Goal: Information Seeking & Learning: Learn about a topic

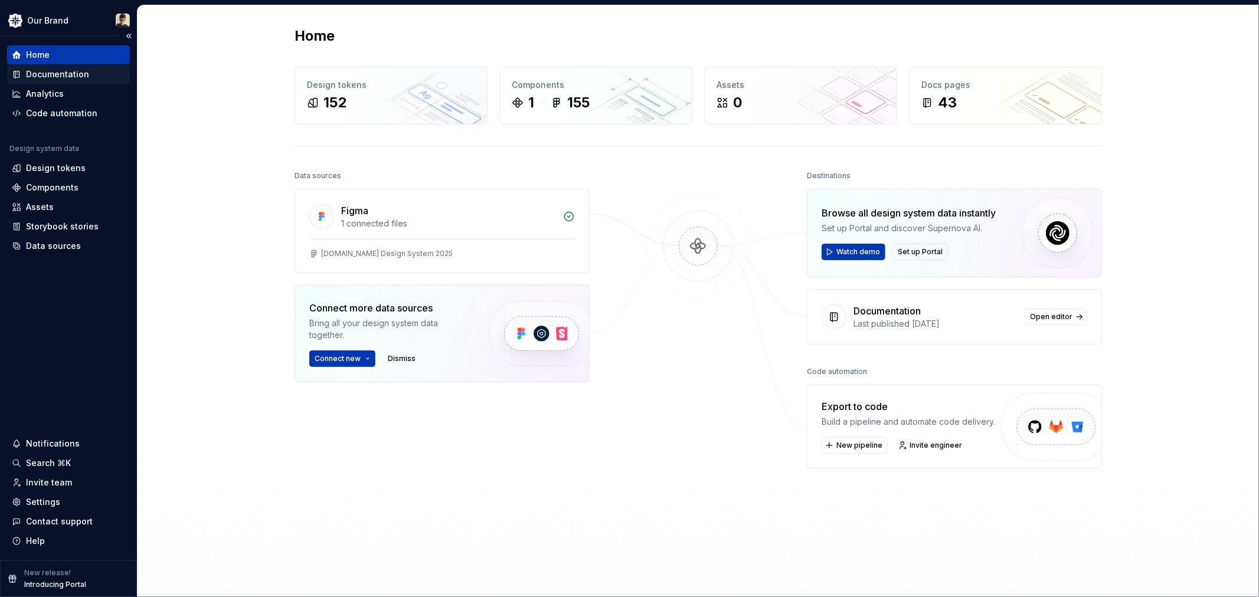
click at [47, 72] on div "Documentation" at bounding box center [57, 74] width 63 height 12
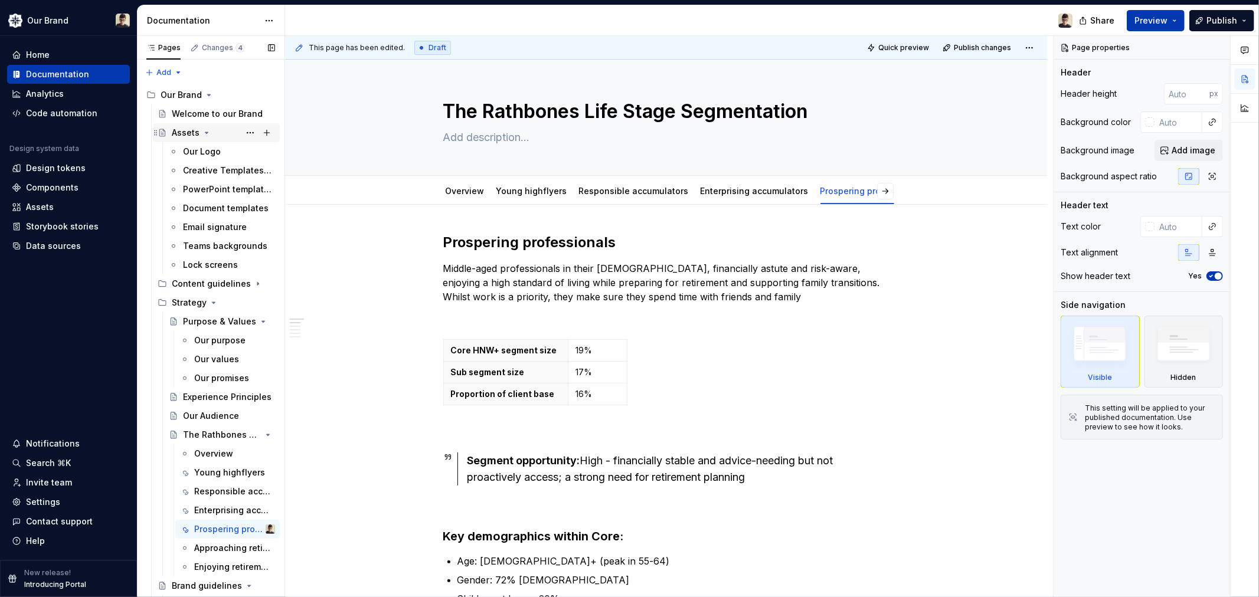
click at [203, 135] on icon "Page tree" at bounding box center [206, 132] width 9 height 9
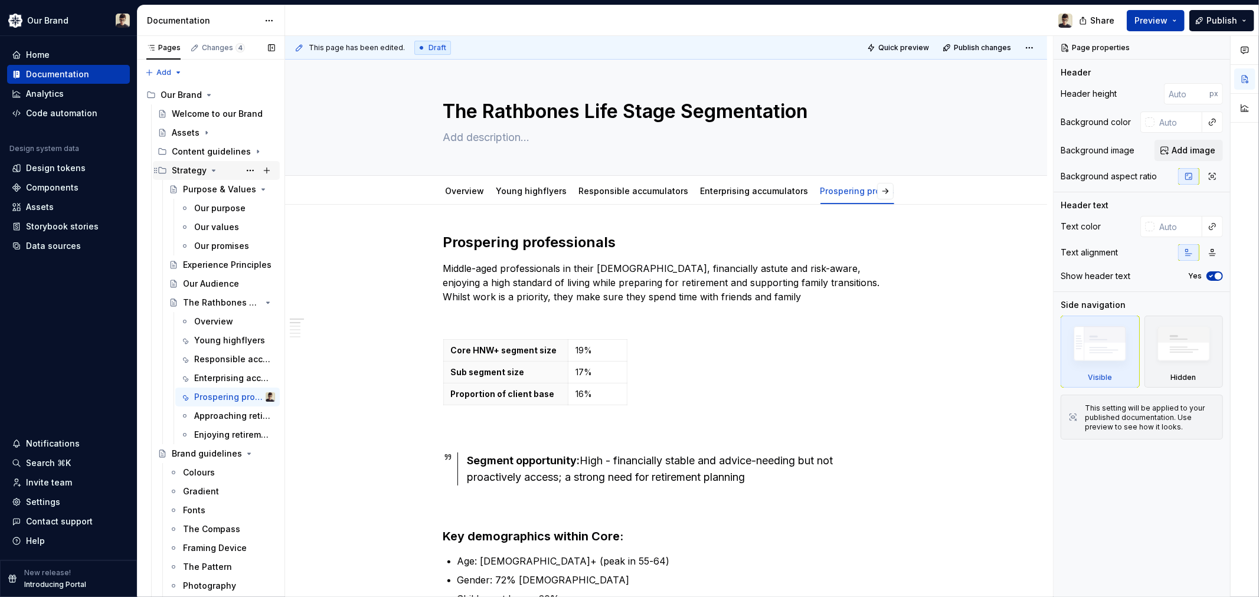
click at [210, 171] on icon "Page tree" at bounding box center [213, 170] width 9 height 9
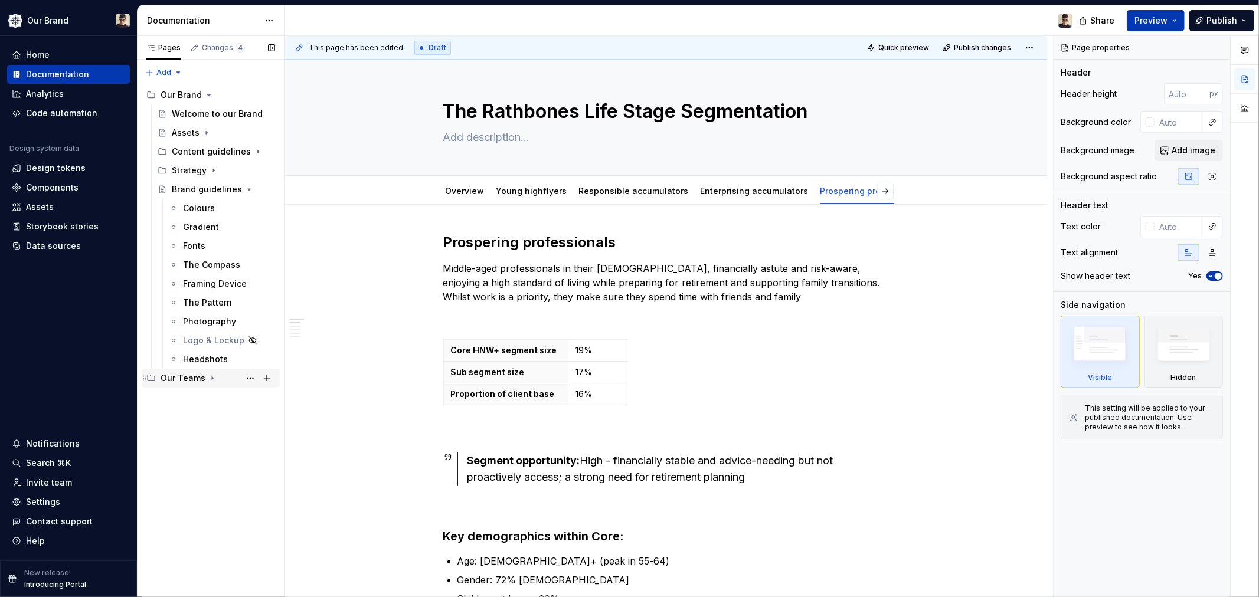
click at [209, 378] on icon "Page tree" at bounding box center [212, 377] width 9 height 9
click at [218, 412] on div "Overview" at bounding box center [202, 416] width 39 height 12
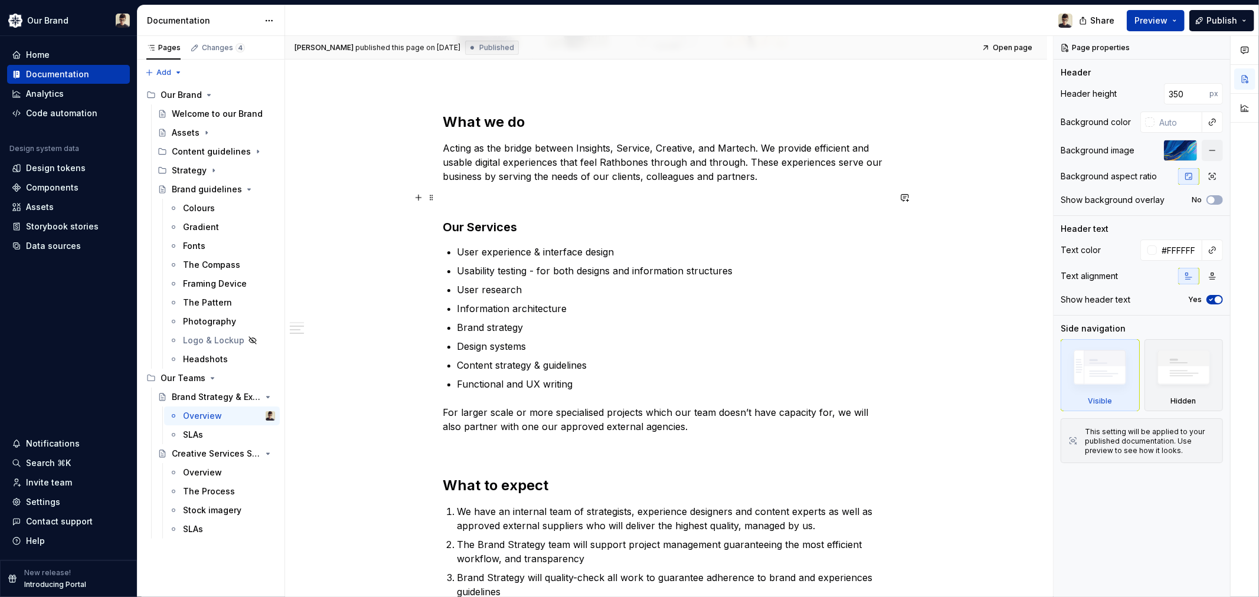
scroll to position [524, 0]
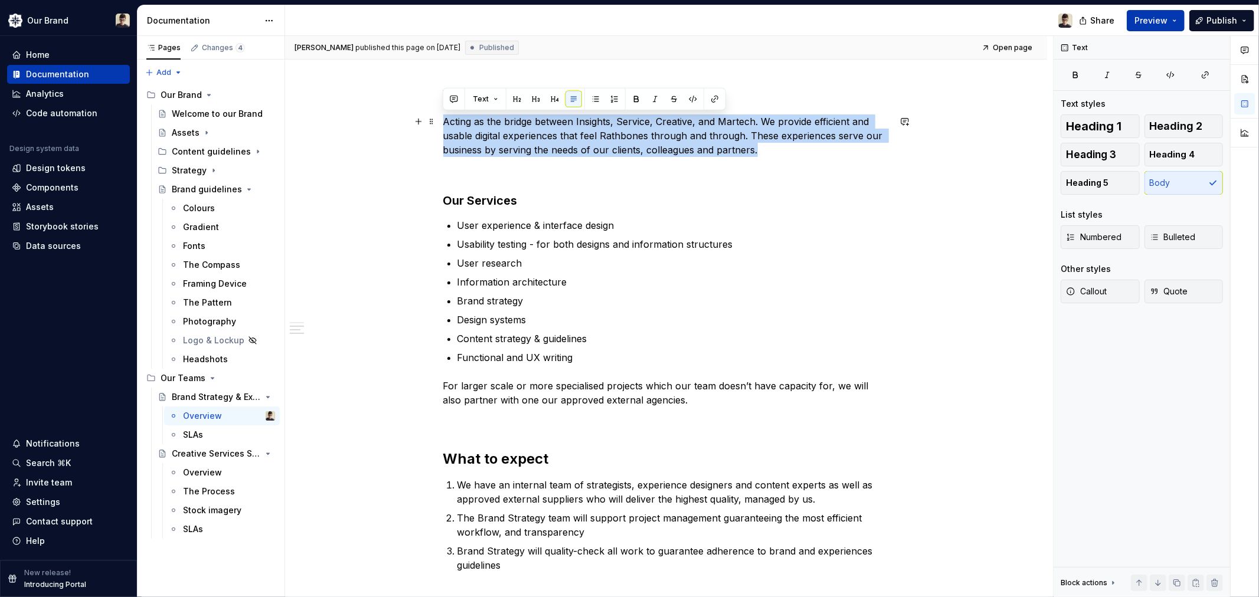
drag, startPoint x: 733, startPoint y: 142, endPoint x: 437, endPoint y: 123, distance: 297.4
click at [437, 123] on div "Who we are? Strategy (Brand & UX), User Experience and UI Design, Content Plann…" at bounding box center [666, 268] width 762 height 995
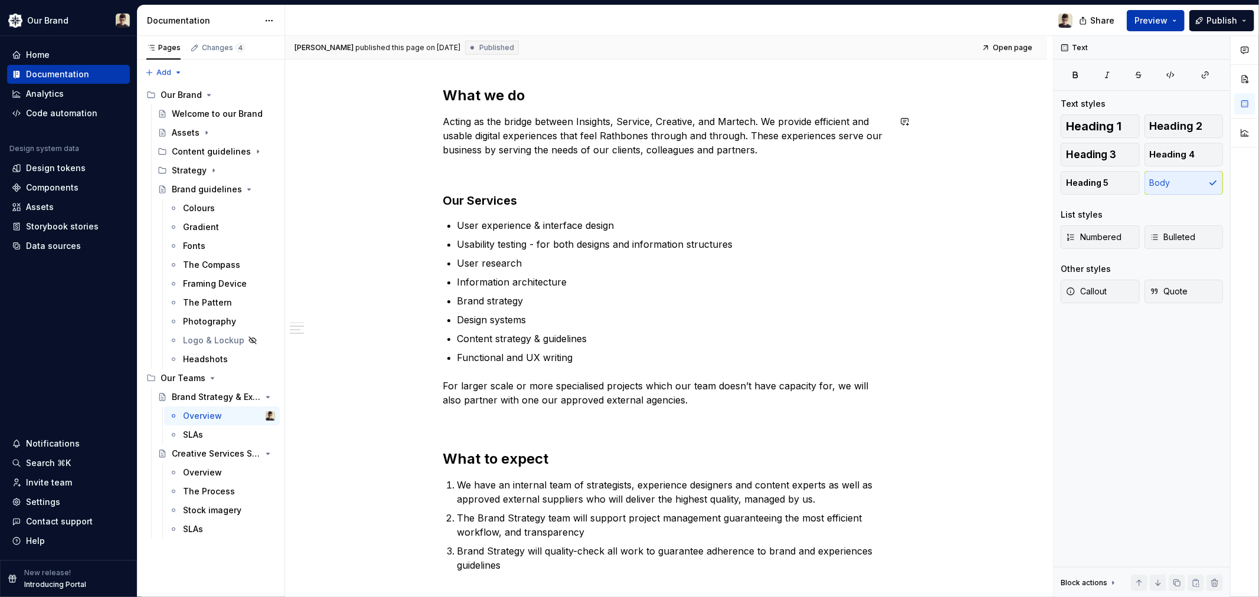
type textarea "*"
